Goal: Download file/media

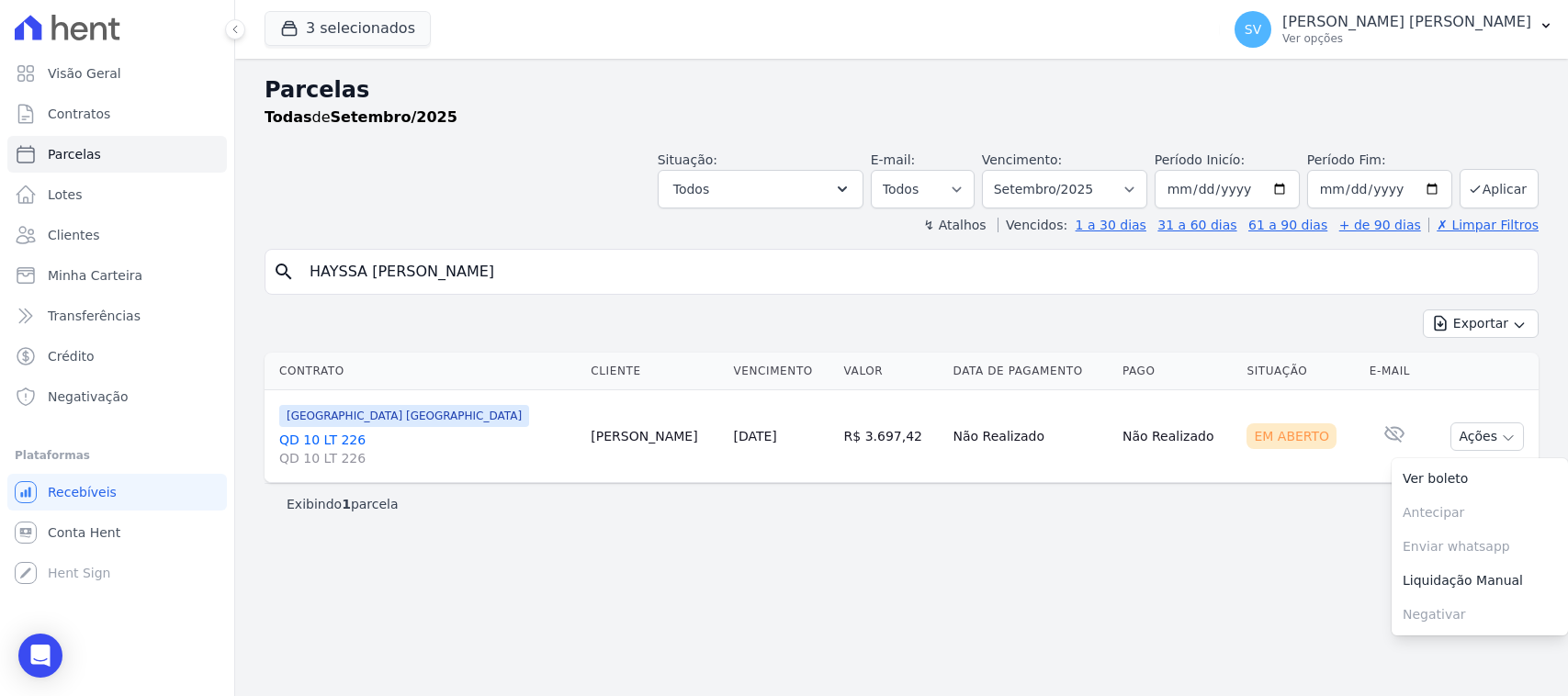
select select
click at [1351, 30] on div "[PERSON_NAME] [PERSON_NAME] Ver opções" at bounding box center [1407, 29] width 249 height 33
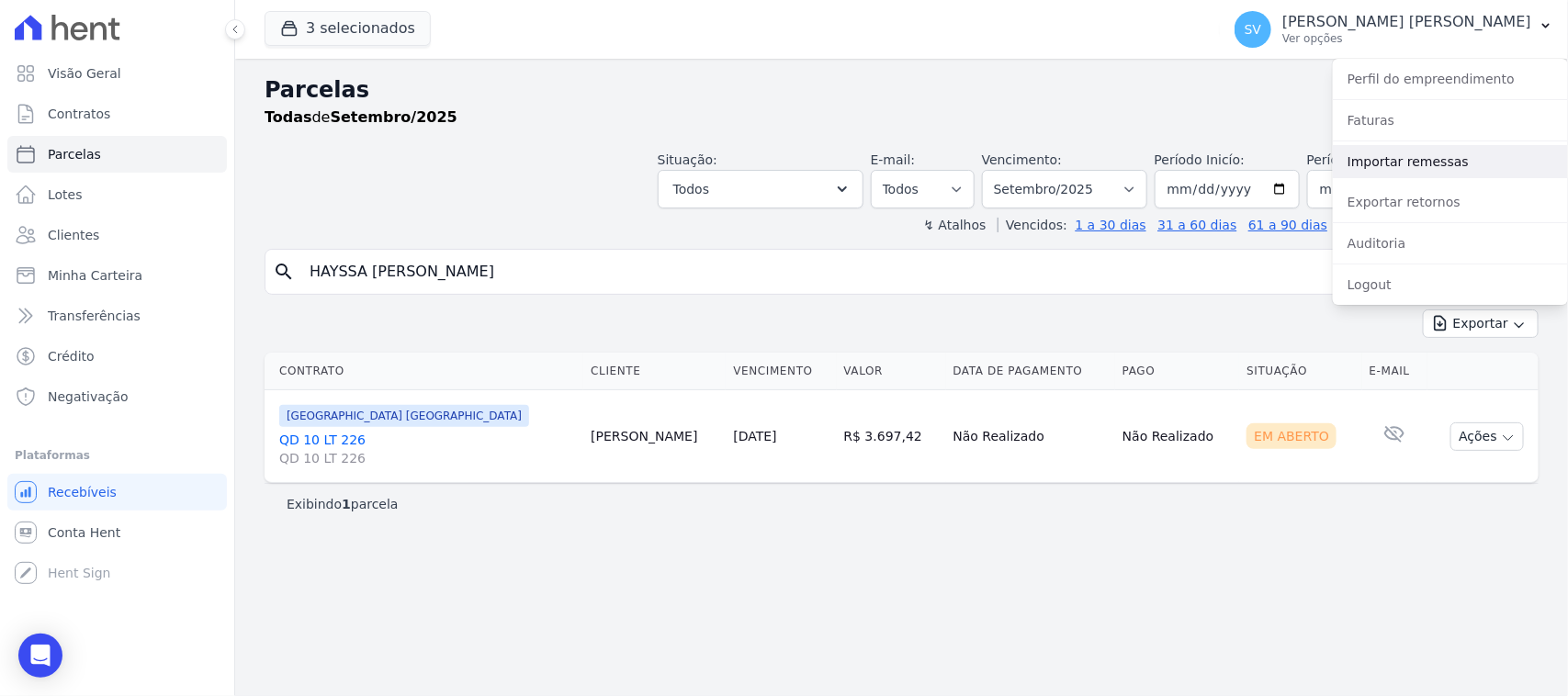
click at [1378, 171] on link "Importar remessas" at bounding box center [1449, 161] width 235 height 33
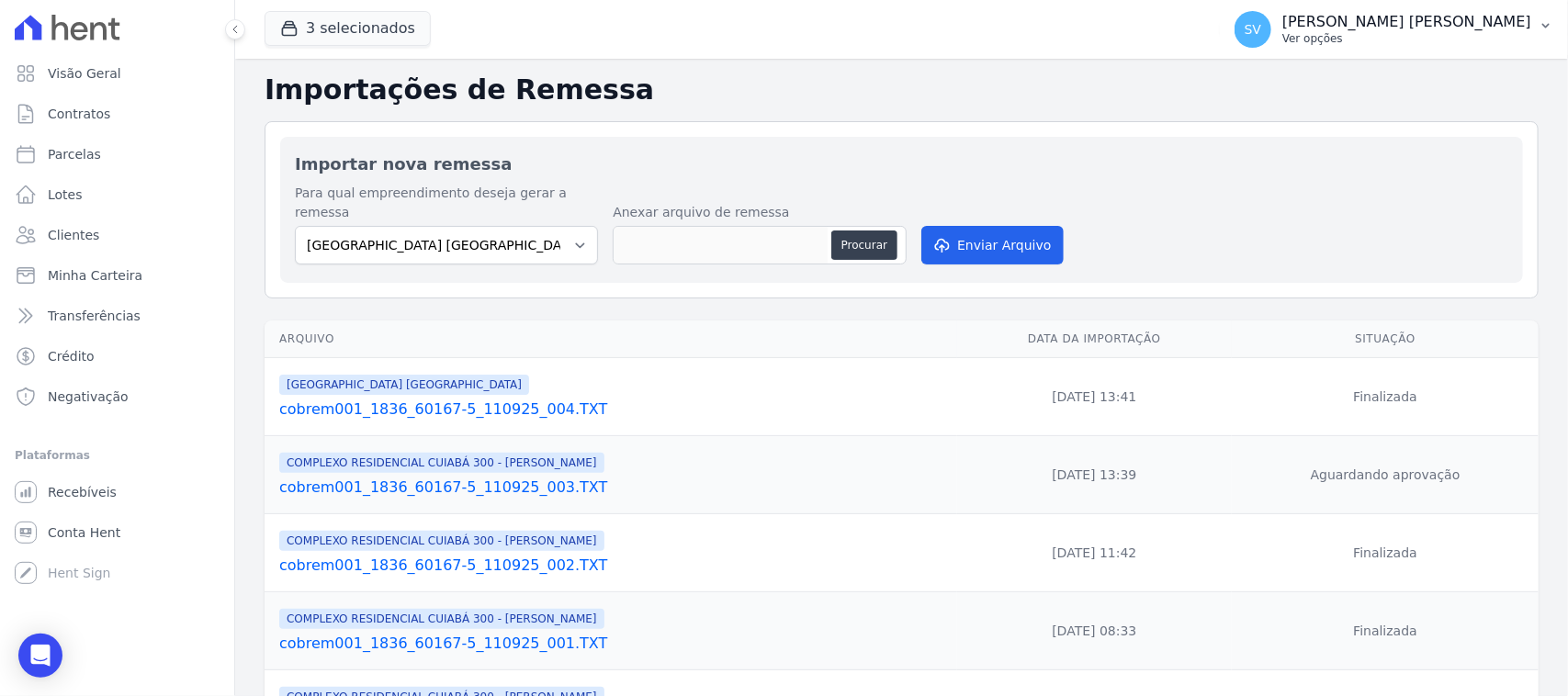
drag, startPoint x: 1368, startPoint y: 23, endPoint x: 1405, endPoint y: 160, distance: 141.9
click at [1368, 24] on p "[PERSON_NAME] [PERSON_NAME]" at bounding box center [1407, 22] width 249 height 18
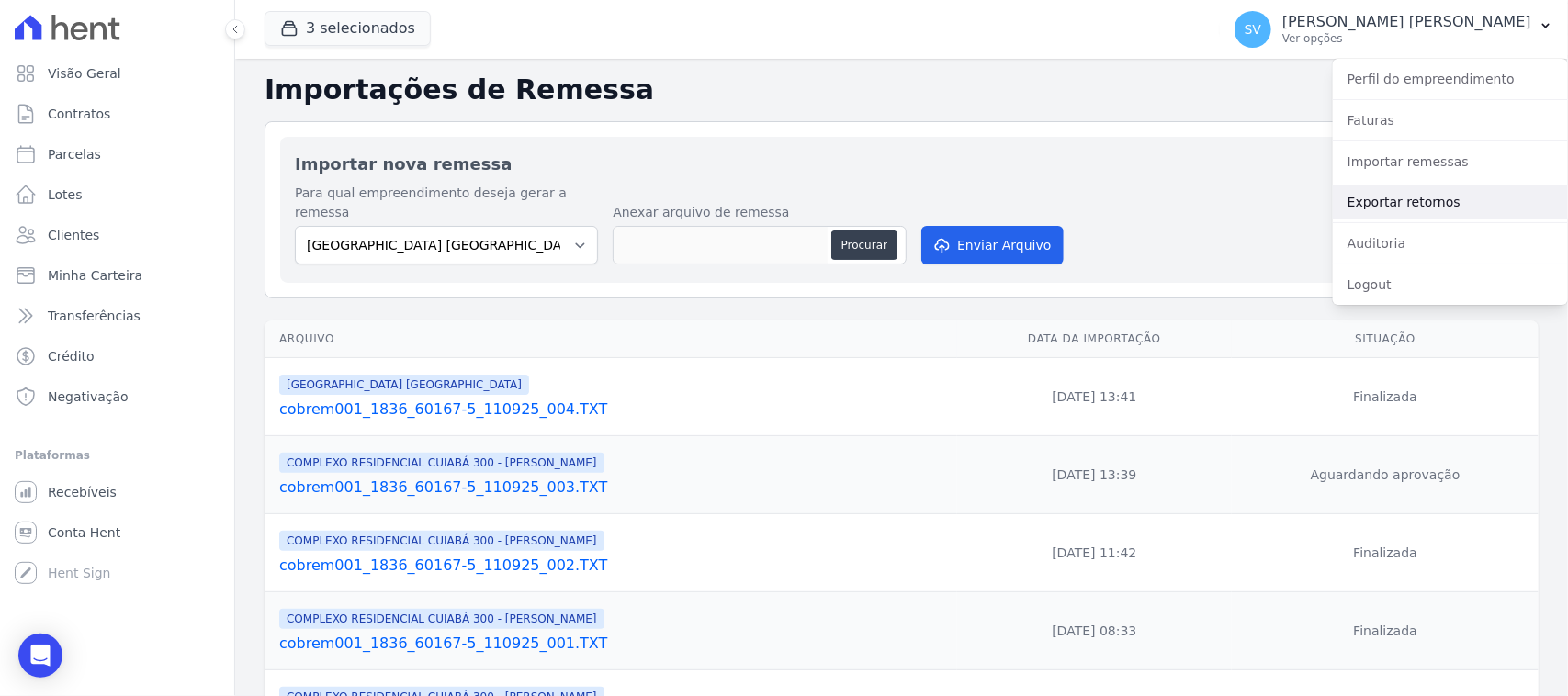
click at [1416, 191] on link "Exportar retornos" at bounding box center [1449, 202] width 235 height 33
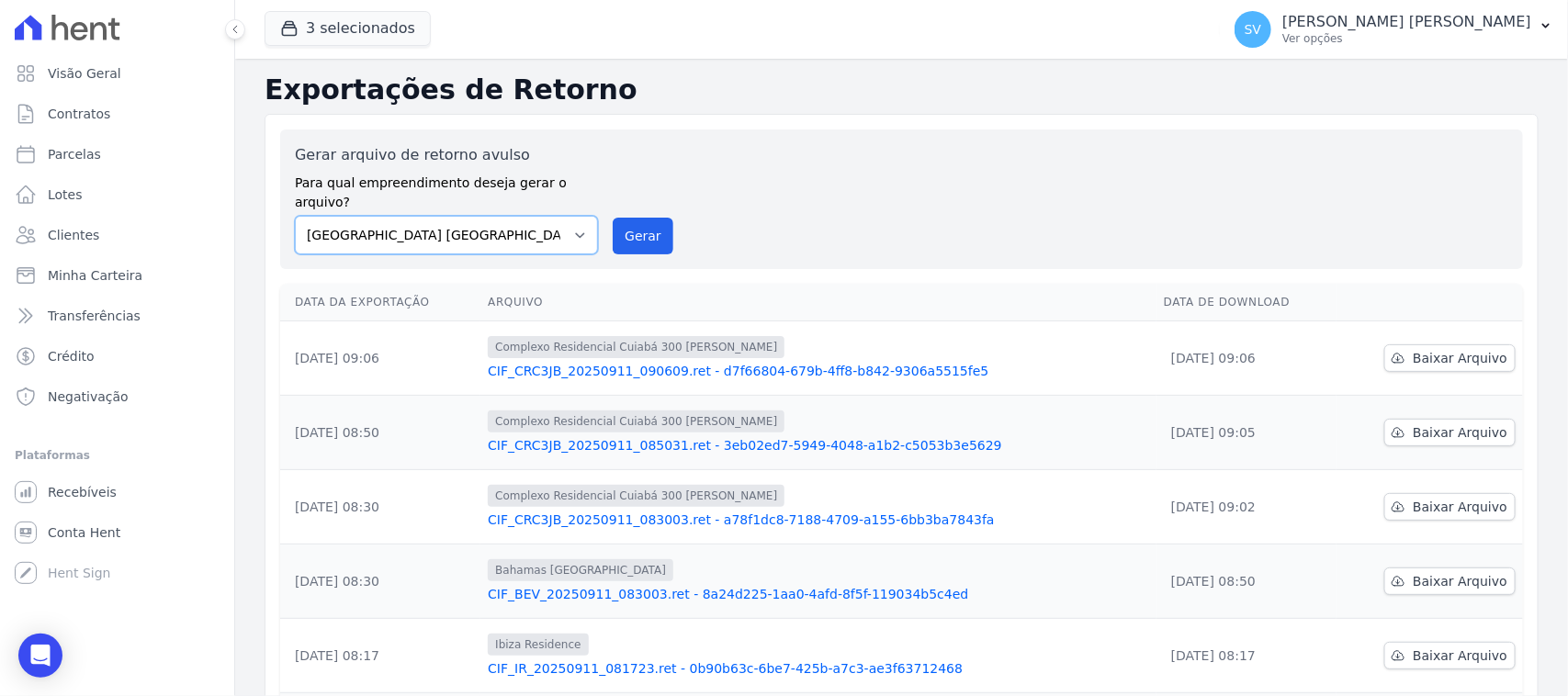
click at [544, 225] on select "[GEOGRAPHIC_DATA] COMPLEXO RESIDENCIAL [GEOGRAPHIC_DATA] 300 - [PERSON_NAME][GE…" at bounding box center [445, 235] width 303 height 39
select select "a999329b-d322-46c5-b2df-9163b092fb9b"
click at [294, 216] on select "[GEOGRAPHIC_DATA] COMPLEXO RESIDENCIAL [GEOGRAPHIC_DATA] 300 - [PERSON_NAME][GE…" at bounding box center [445, 235] width 303 height 39
drag, startPoint x: 648, startPoint y: 231, endPoint x: 898, endPoint y: 163, distance: 259.1
click at [648, 232] on button "Gerar" at bounding box center [642, 236] width 60 height 37
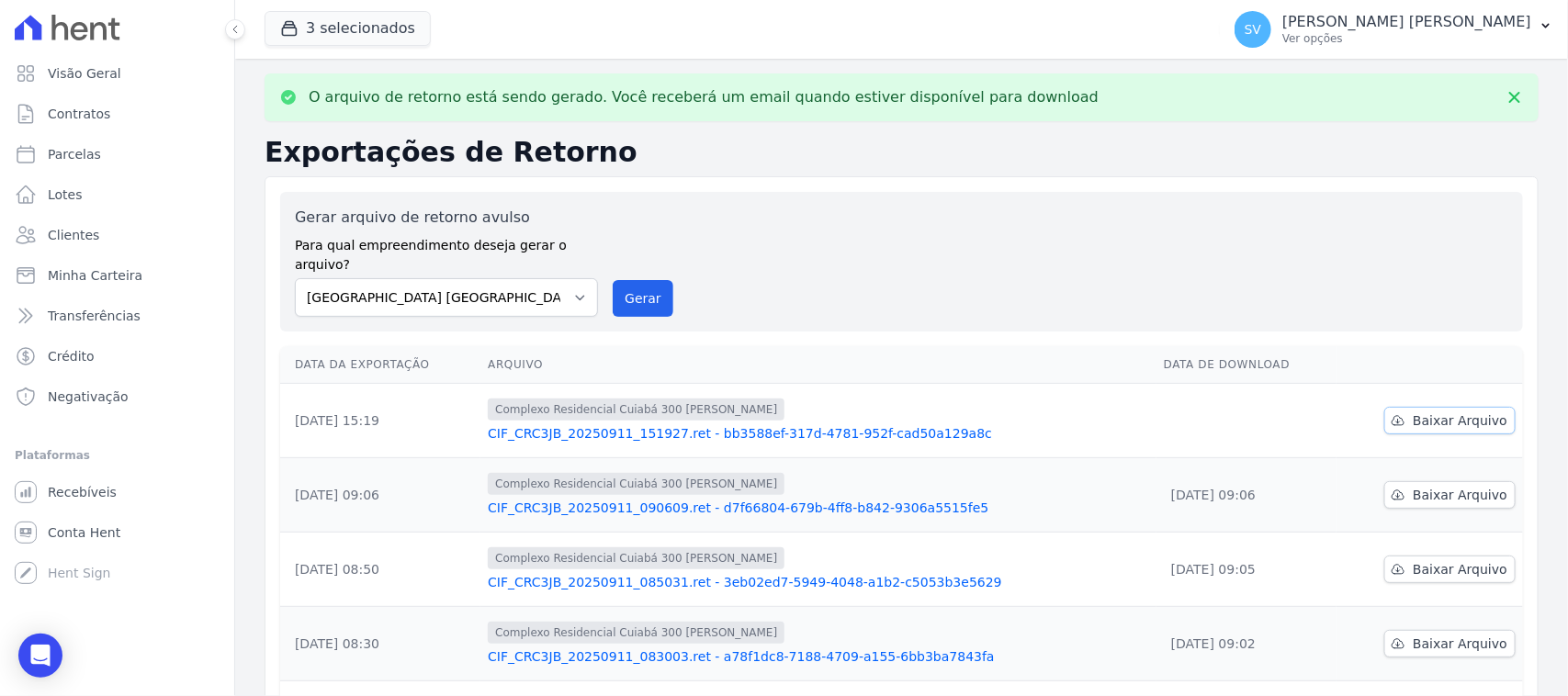
click at [1416, 411] on span "Baixar Arquivo" at bounding box center [1460, 420] width 94 height 18
click at [538, 288] on select "[GEOGRAPHIC_DATA] COMPLEXO RESIDENCIAL [GEOGRAPHIC_DATA] 300 - [PERSON_NAME][GE…" at bounding box center [445, 297] width 303 height 39
click at [294, 278] on select "[GEOGRAPHIC_DATA] COMPLEXO RESIDENCIAL [GEOGRAPHIC_DATA] 300 - [PERSON_NAME][GE…" at bounding box center [445, 297] width 303 height 39
click at [635, 280] on button "Gerar" at bounding box center [642, 298] width 60 height 37
